Goal: Transaction & Acquisition: Download file/media

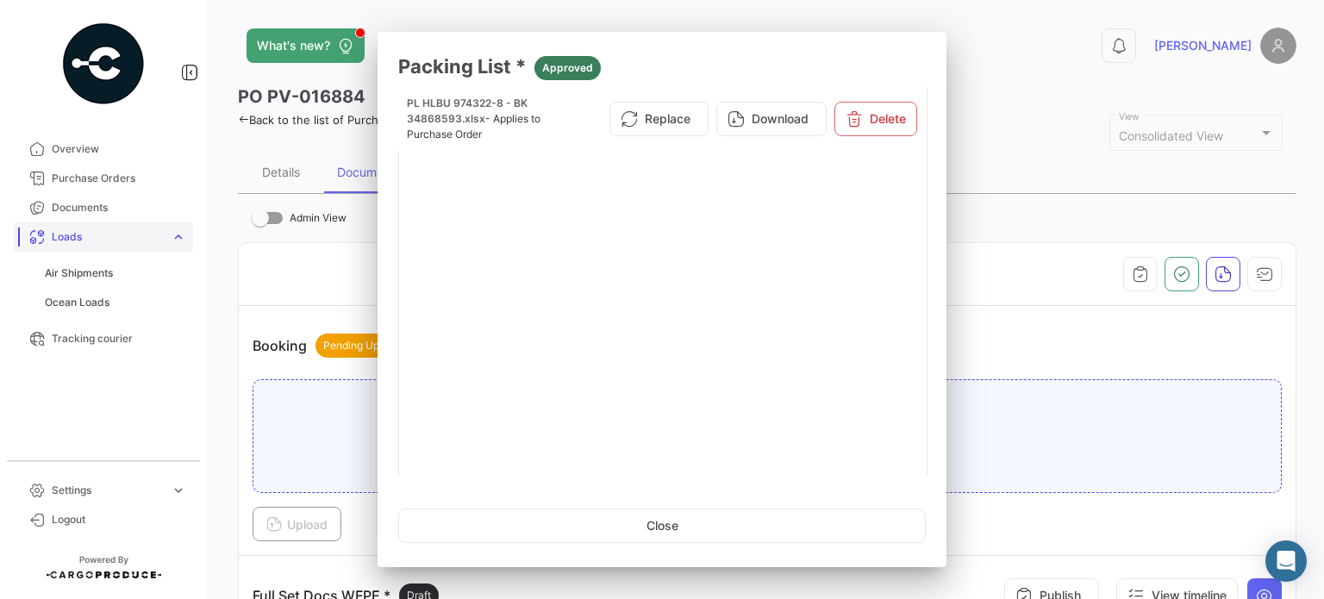
scroll to position [638, 0]
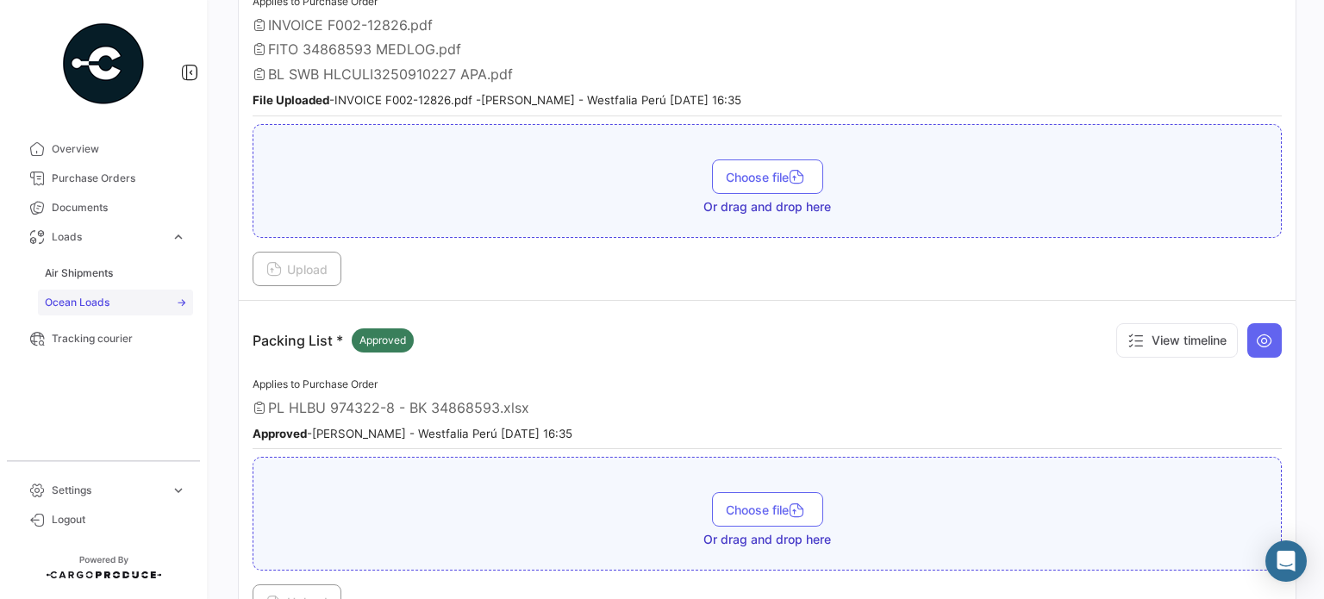
click at [111, 290] on link "Ocean Loads" at bounding box center [115, 303] width 155 height 26
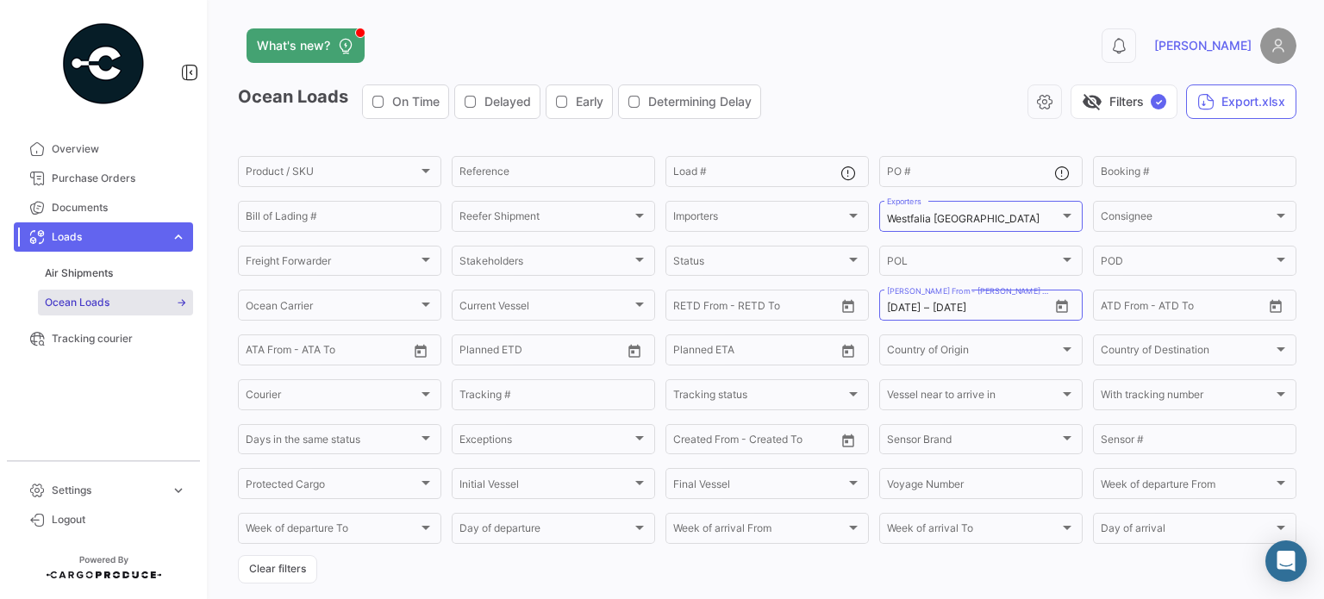
drag, startPoint x: 288, startPoint y: 572, endPoint x: 304, endPoint y: 549, distance: 27.3
click at [289, 572] on button "Clear filters" at bounding box center [277, 569] width 79 height 28
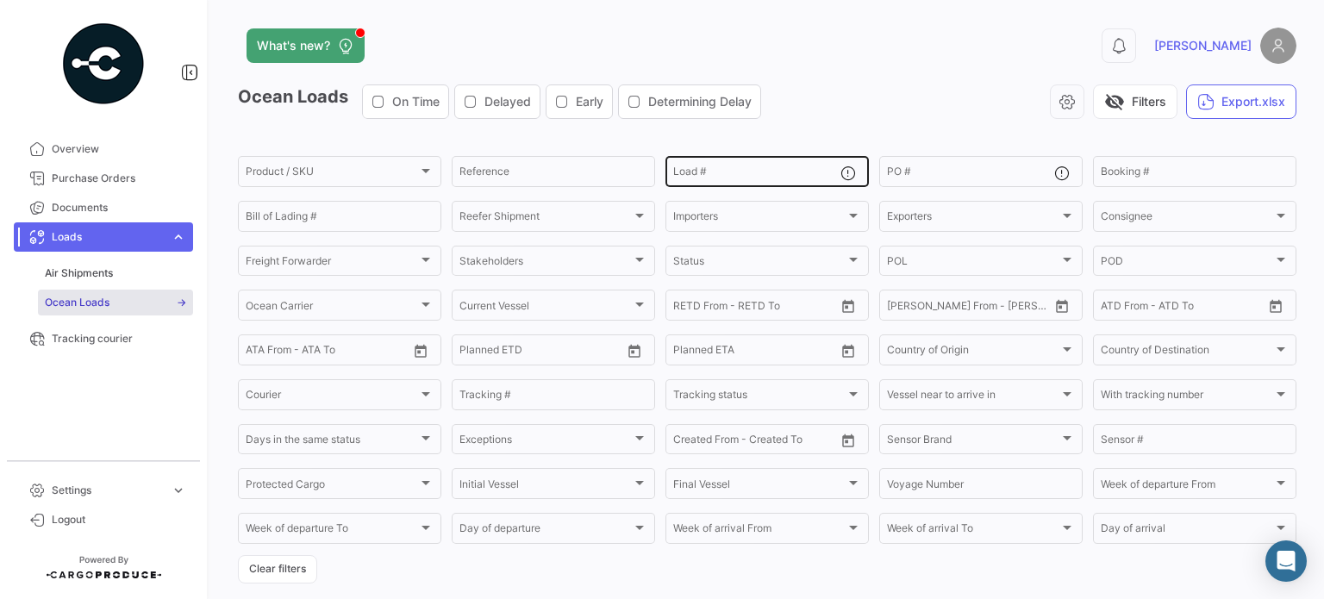
click at [716, 172] on input "Load #" at bounding box center [756, 174] width 167 height 12
paste input "seku9122600"
type input "seku9122600"
click at [839, 110] on div "visibility_off Filters Export.xlsx" at bounding box center [1036, 102] width 522 height 34
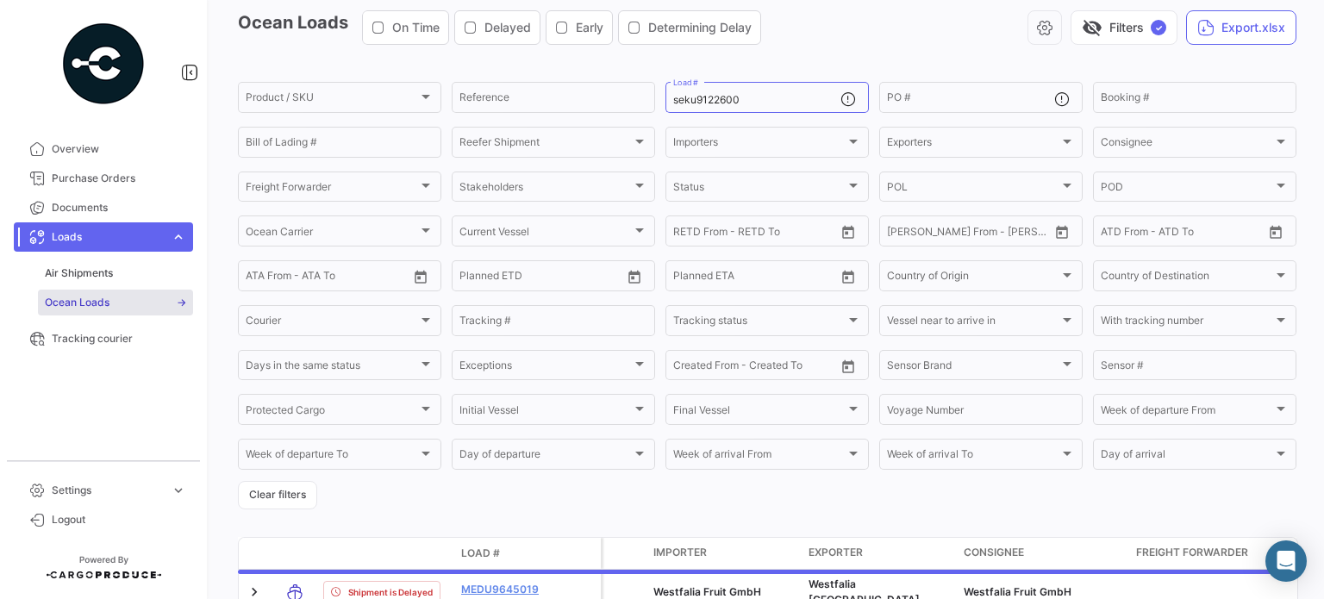
scroll to position [183, 0]
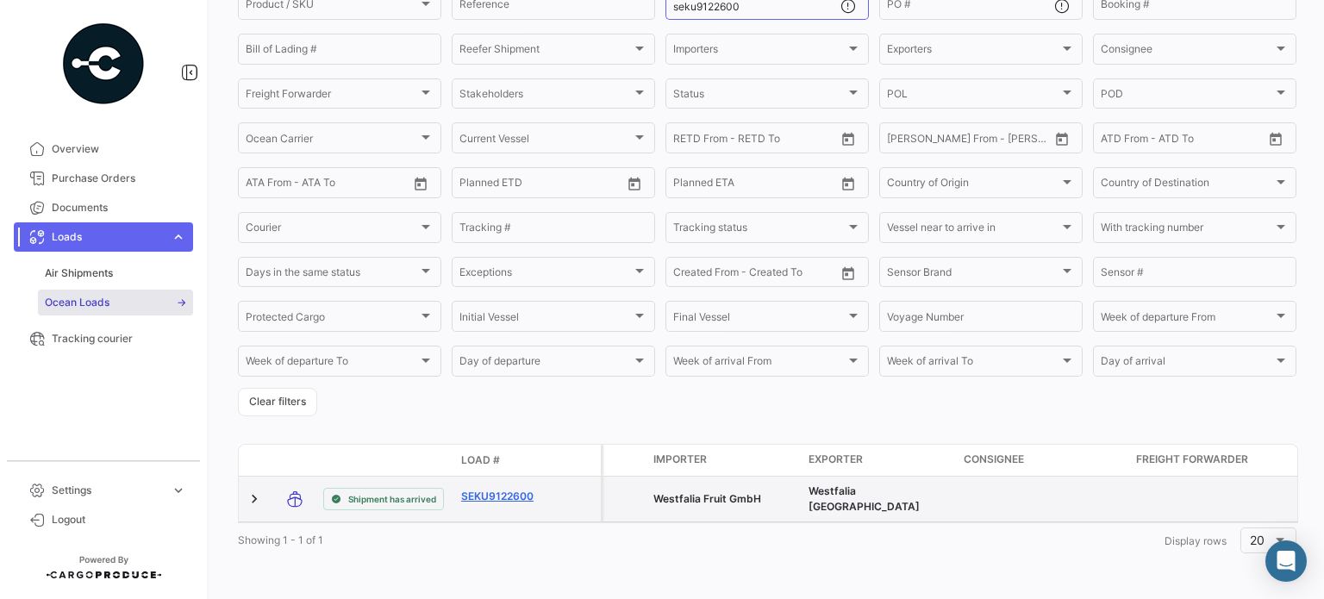
click at [479, 489] on link "SEKU9122600" at bounding box center [506, 497] width 90 height 16
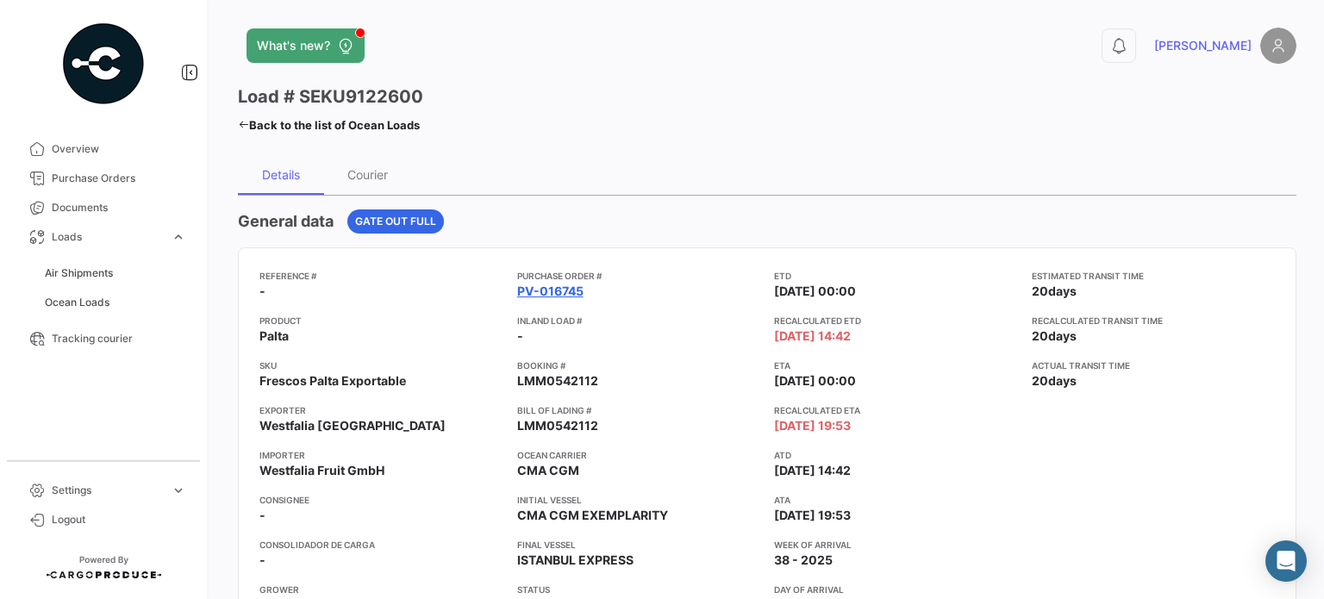
click at [555, 286] on link "PV-016745" at bounding box center [550, 291] width 66 height 17
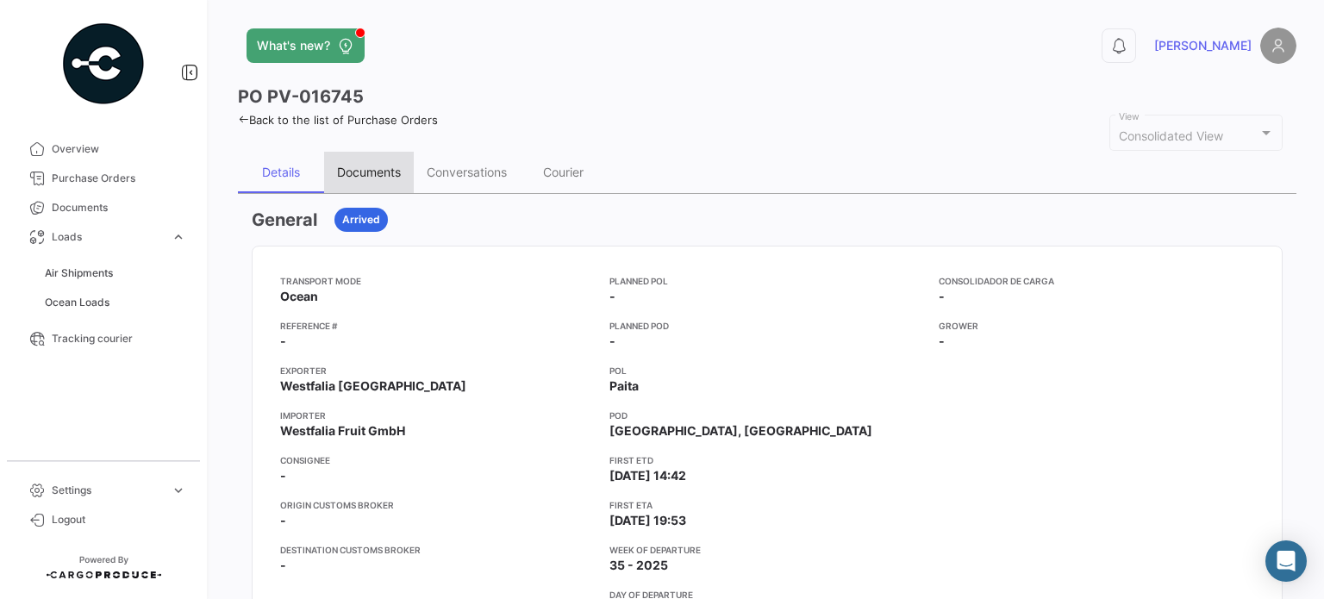
click at [366, 172] on div "Documents" at bounding box center [369, 172] width 64 height 15
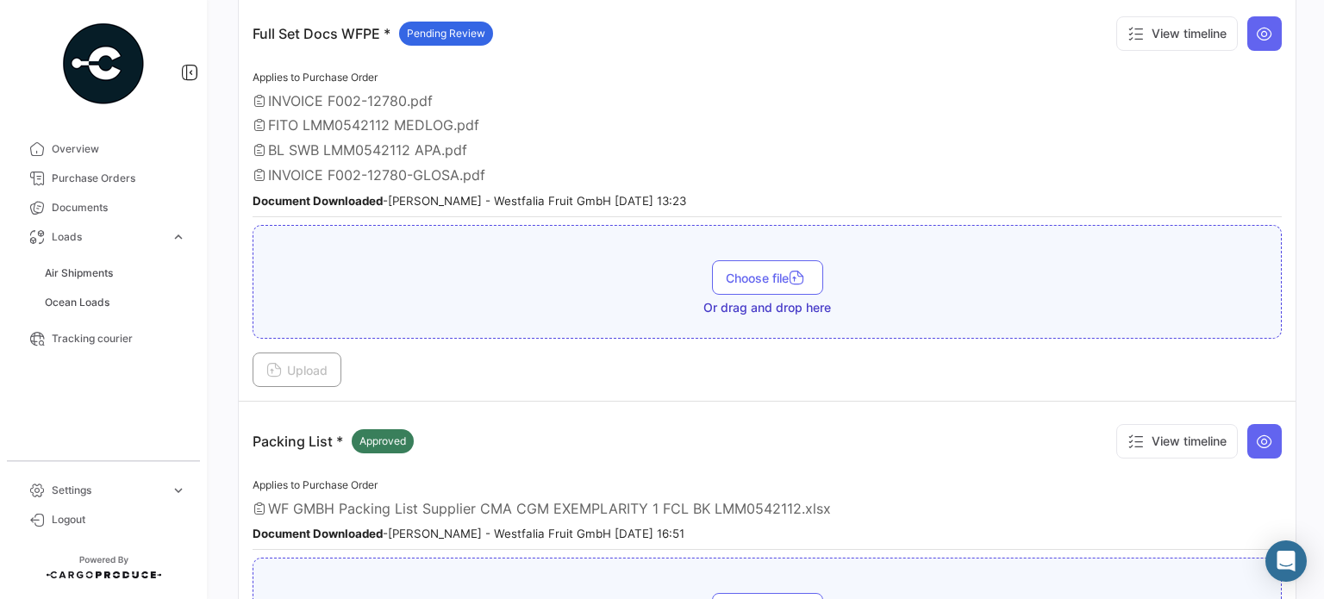
scroll to position [518, 0]
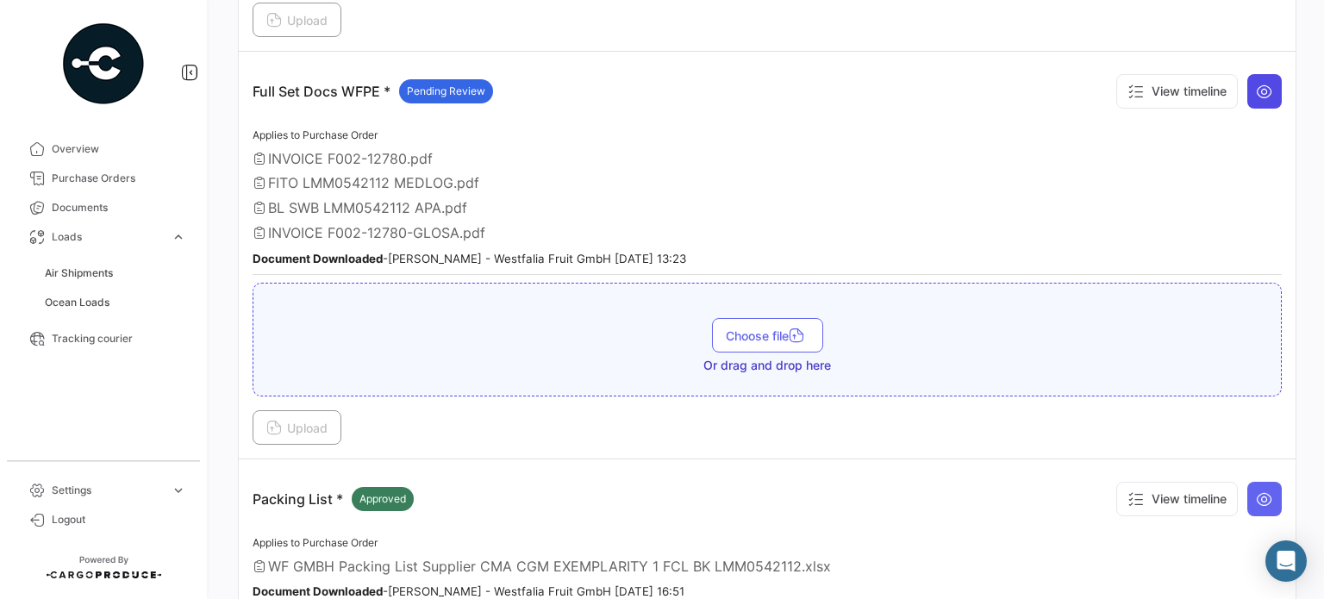
click at [1256, 92] on icon at bounding box center [1264, 91] width 17 height 17
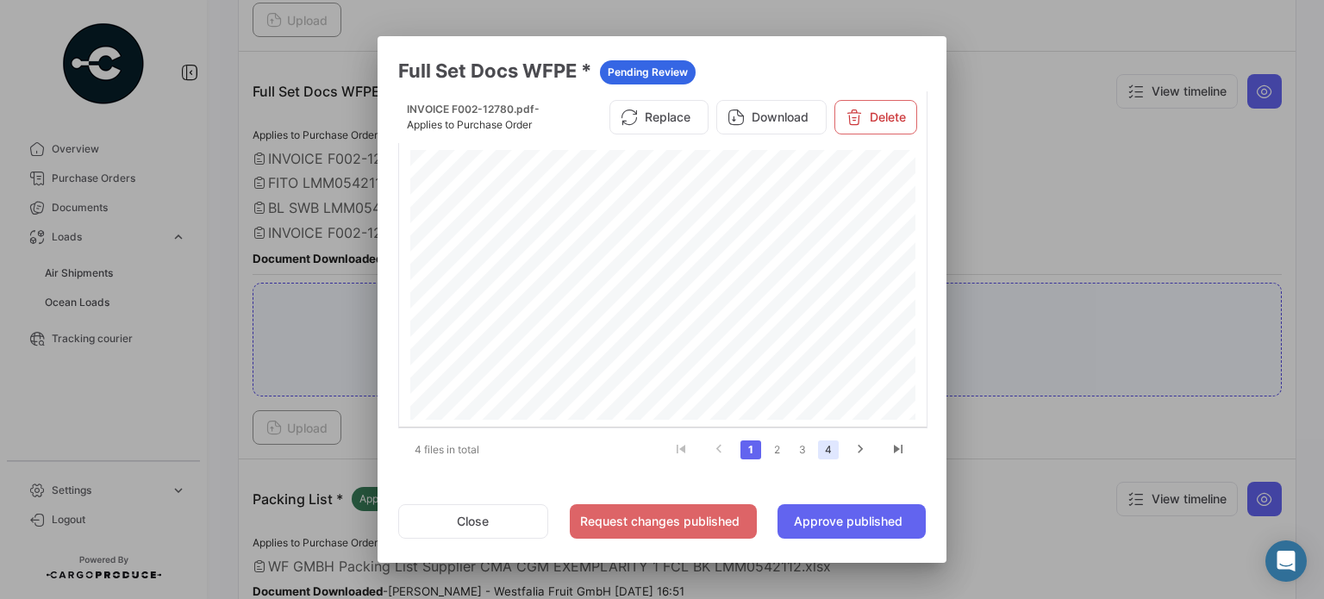
click at [835, 448] on link "4" at bounding box center [828, 450] width 21 height 19
click at [794, 117] on button "Download" at bounding box center [772, 123] width 110 height 34
click at [500, 526] on button "Close" at bounding box center [473, 521] width 150 height 34
